Goal: Book appointment/travel/reservation

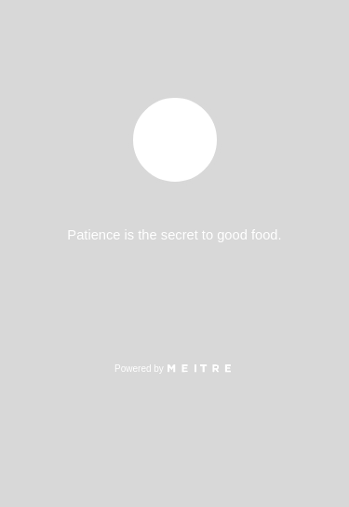
select select "pt"
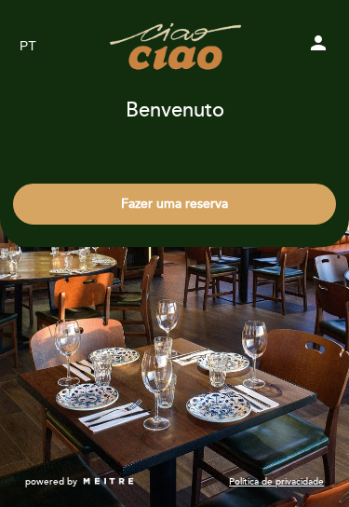
click at [260, 212] on button "Fazer uma reserva" at bounding box center [174, 204] width 323 height 41
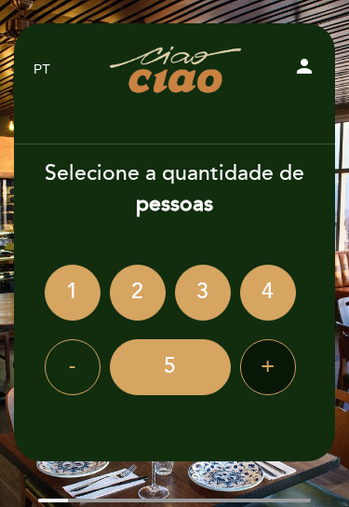
click at [266, 365] on div "+" at bounding box center [268, 367] width 56 height 56
click at [264, 349] on div "+" at bounding box center [268, 367] width 56 height 56
click at [262, 369] on div "+" at bounding box center [268, 367] width 56 height 56
click at [266, 362] on div "+" at bounding box center [268, 367] width 56 height 56
click at [265, 359] on div "+" at bounding box center [268, 367] width 56 height 56
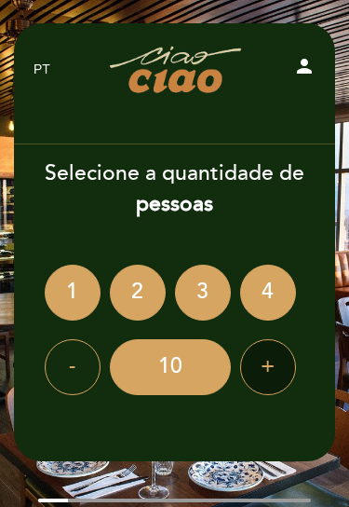
click at [264, 370] on div "+" at bounding box center [268, 367] width 56 height 56
click at [262, 364] on div "+" at bounding box center [268, 367] width 56 height 56
click at [261, 363] on div "+" at bounding box center [268, 367] width 56 height 56
click at [263, 364] on div "+" at bounding box center [268, 367] width 56 height 56
click at [262, 365] on div "+" at bounding box center [268, 367] width 56 height 56
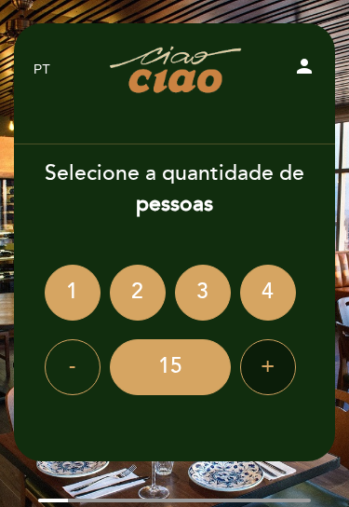
click at [269, 367] on div "+" at bounding box center [268, 367] width 56 height 56
click at [258, 347] on div "+" at bounding box center [268, 367] width 56 height 56
click at [266, 359] on div "+" at bounding box center [268, 367] width 56 height 56
click at [260, 361] on div "+" at bounding box center [268, 367] width 56 height 56
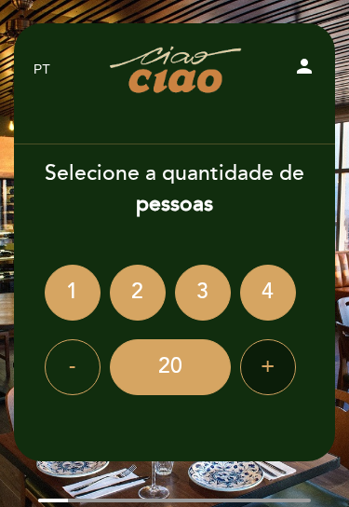
click at [258, 354] on div "+" at bounding box center [268, 367] width 56 height 56
click at [258, 357] on div "+" at bounding box center [268, 367] width 56 height 56
click at [259, 357] on div "+" at bounding box center [268, 367] width 56 height 56
click at [258, 370] on div "+" at bounding box center [268, 367] width 56 height 56
click at [260, 365] on div "+" at bounding box center [268, 367] width 56 height 56
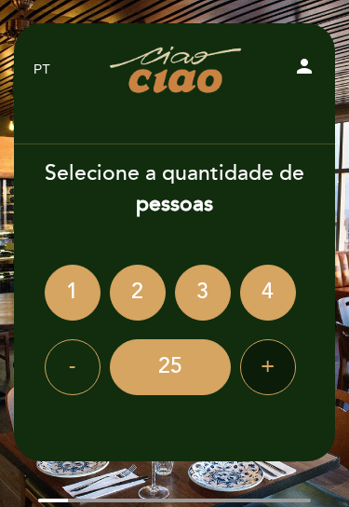
click at [266, 365] on div "+" at bounding box center [268, 367] width 56 height 56
click at [268, 368] on div "+" at bounding box center [268, 367] width 56 height 56
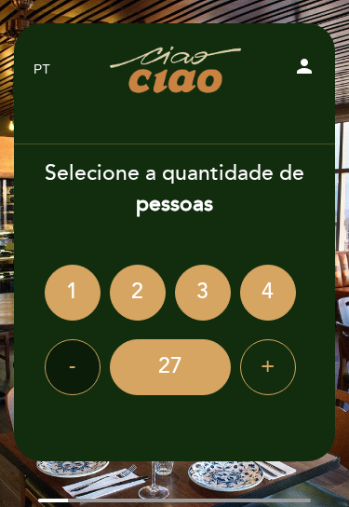
click at [60, 371] on div "-" at bounding box center [73, 367] width 56 height 56
click at [62, 371] on div "-" at bounding box center [73, 367] width 56 height 56
click at [63, 372] on div "-" at bounding box center [73, 367] width 56 height 56
click at [62, 372] on div "-" at bounding box center [73, 367] width 56 height 56
click at [59, 367] on div "-" at bounding box center [73, 367] width 56 height 56
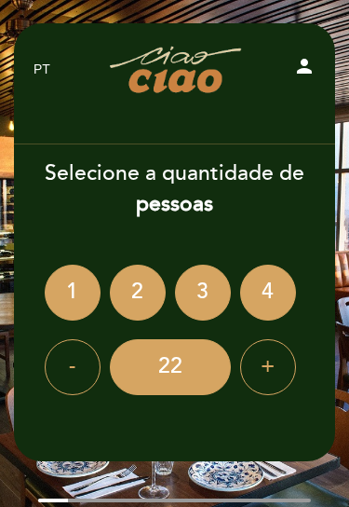
click at [60, 375] on div "-" at bounding box center [73, 367] width 56 height 56
click at [56, 374] on div "-" at bounding box center [73, 367] width 56 height 56
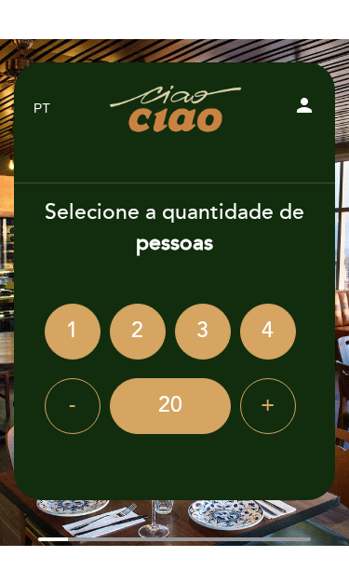
scroll to position [6, 0]
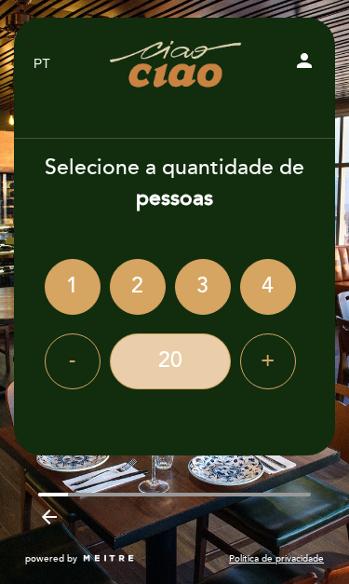
click at [203, 351] on div "20" at bounding box center [170, 362] width 121 height 56
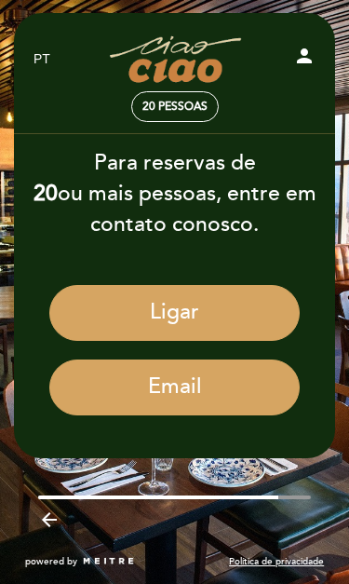
click at [59, 506] on icon "arrow_backward" at bounding box center [49, 520] width 22 height 22
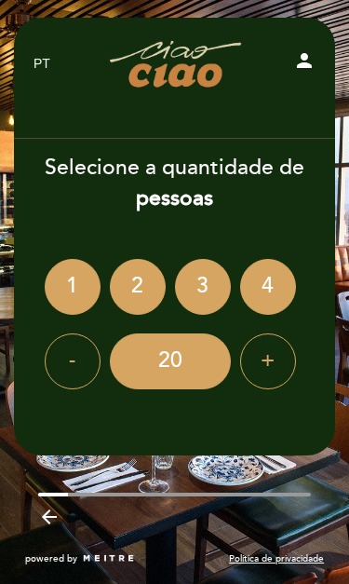
click at [141, 295] on div "2" at bounding box center [138, 287] width 56 height 56
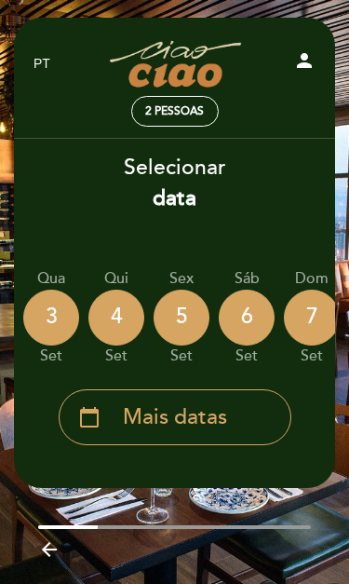
scroll to position [0, 223]
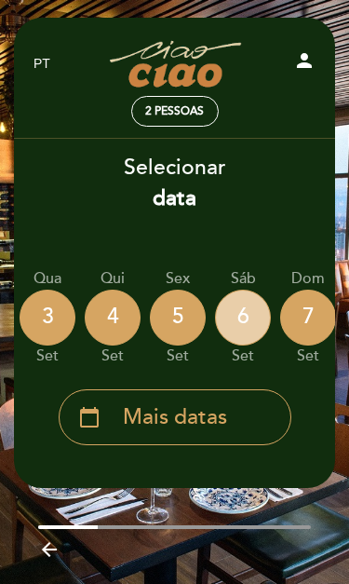
click at [249, 322] on div "6" at bounding box center [243, 318] width 56 height 56
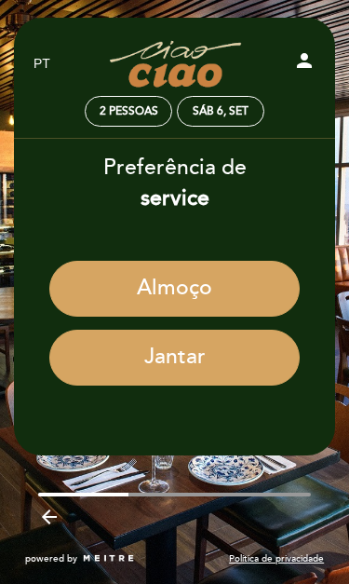
click at [260, 361] on button "Jantar" at bounding box center [174, 358] width 251 height 56
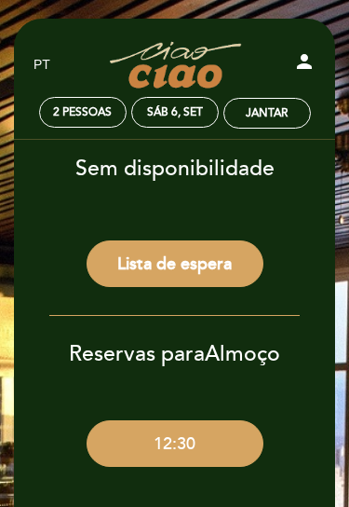
scroll to position [0, 0]
